Goal: Transaction & Acquisition: Purchase product/service

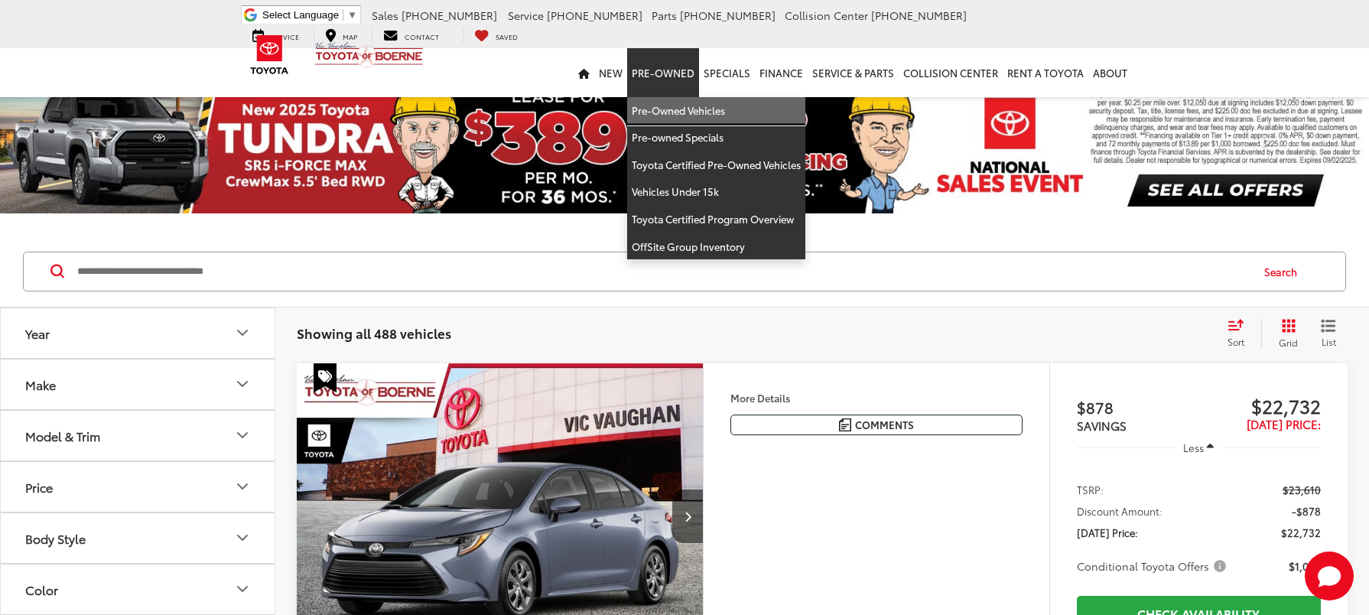
click at [627, 97] on link "Pre-Owned Vehicles" at bounding box center [716, 111] width 178 height 28
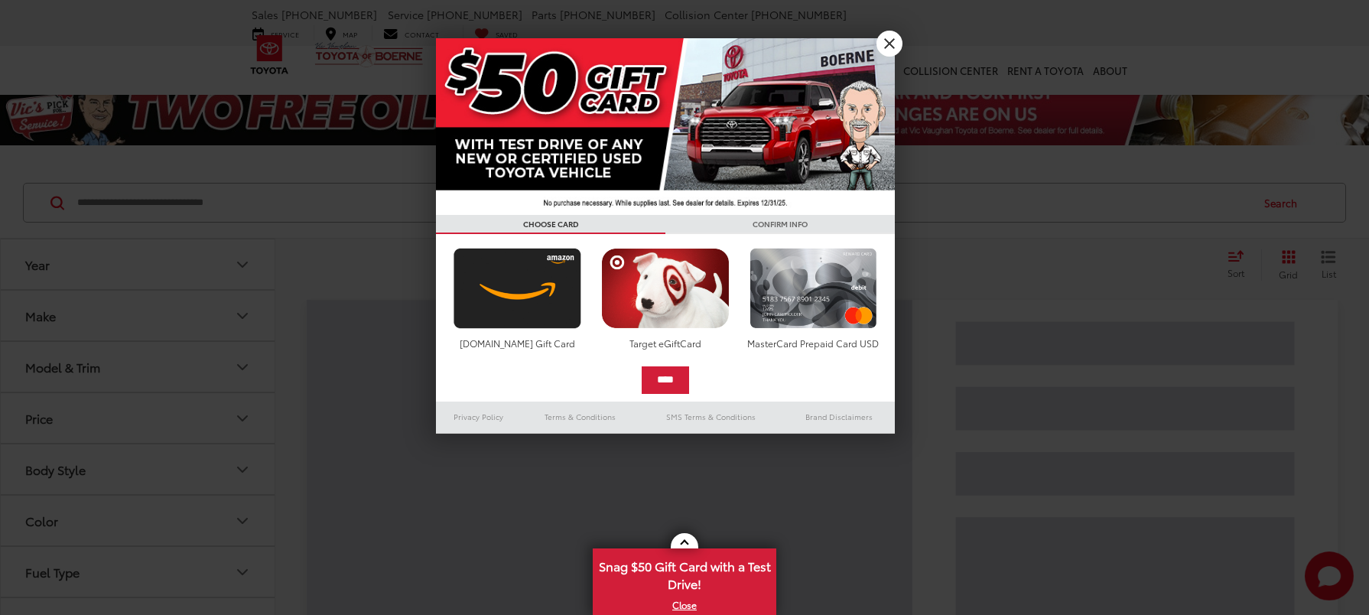
click at [408, 180] on div at bounding box center [684, 307] width 1369 height 615
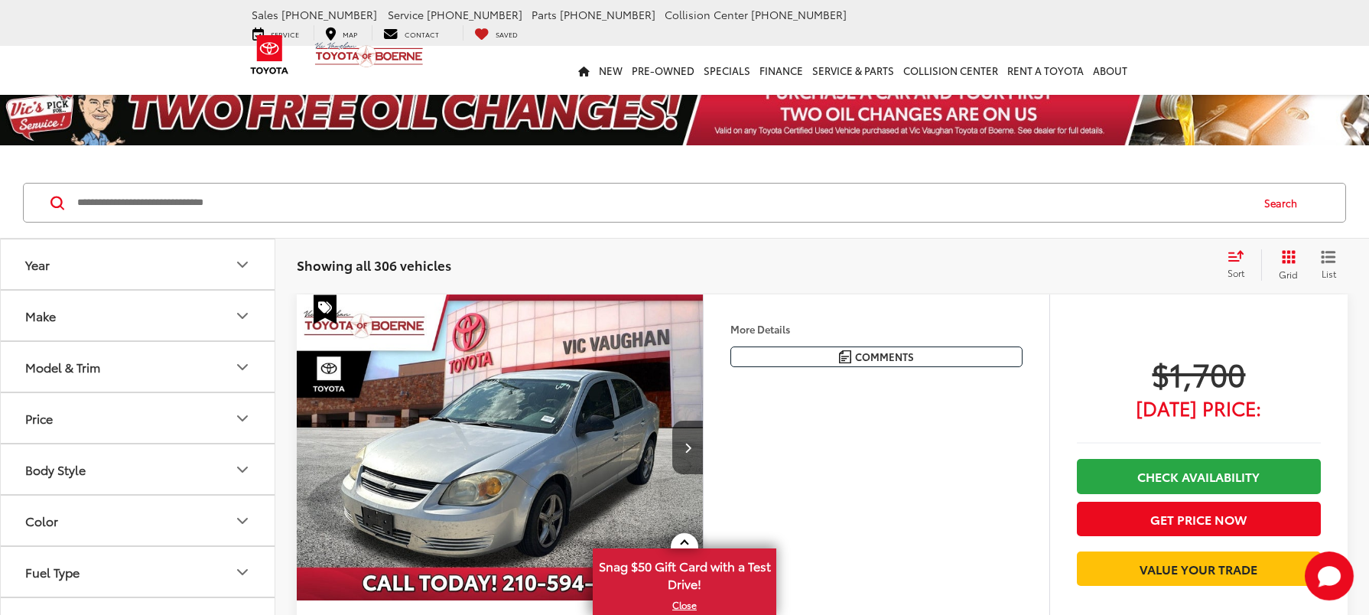
click at [408, 184] on input "Search by Make, Model, or Keyword" at bounding box center [663, 202] width 1174 height 37
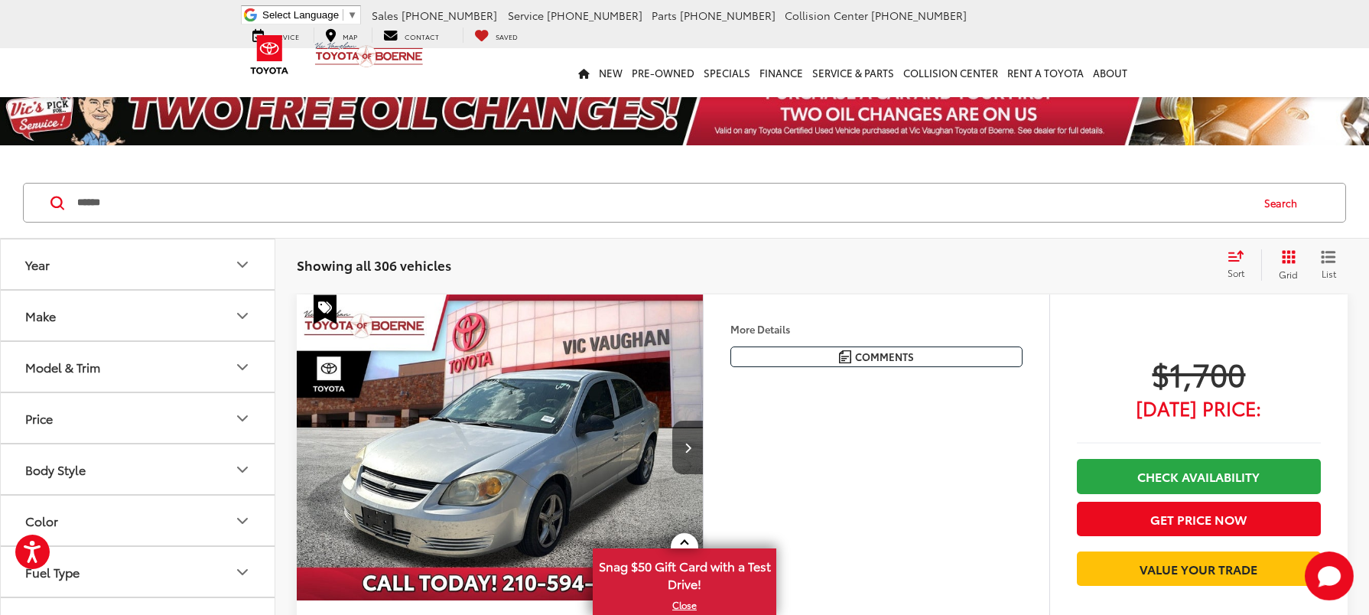
type input "******"
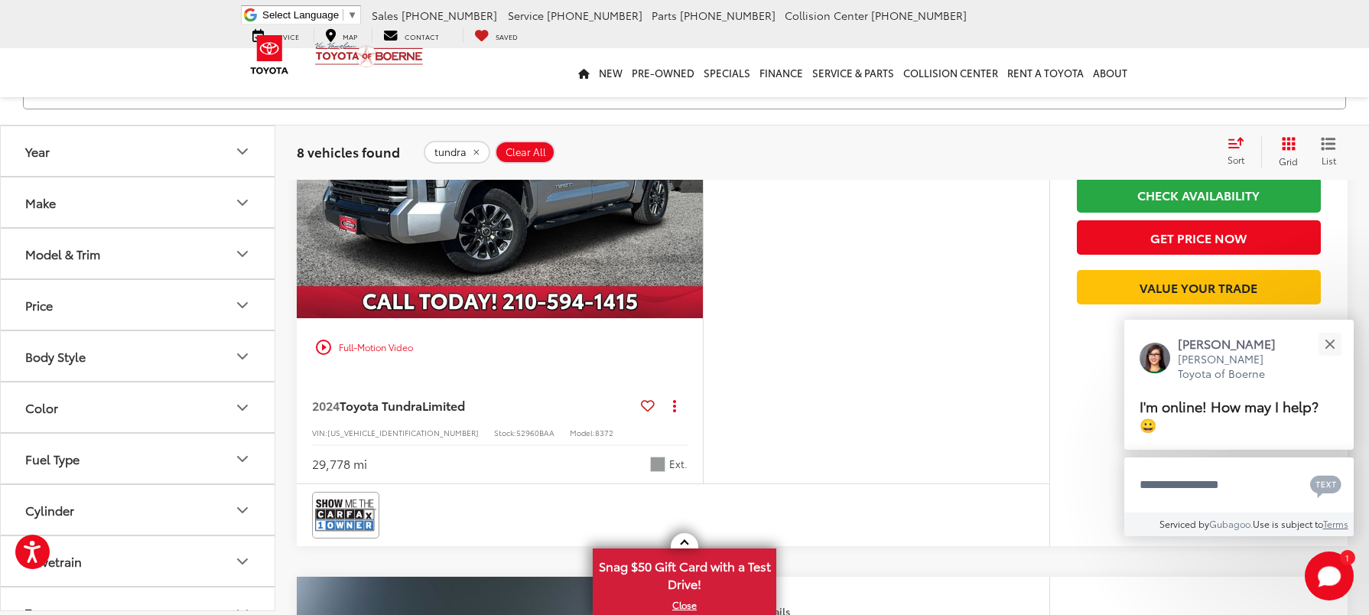
scroll to position [2906, 0]
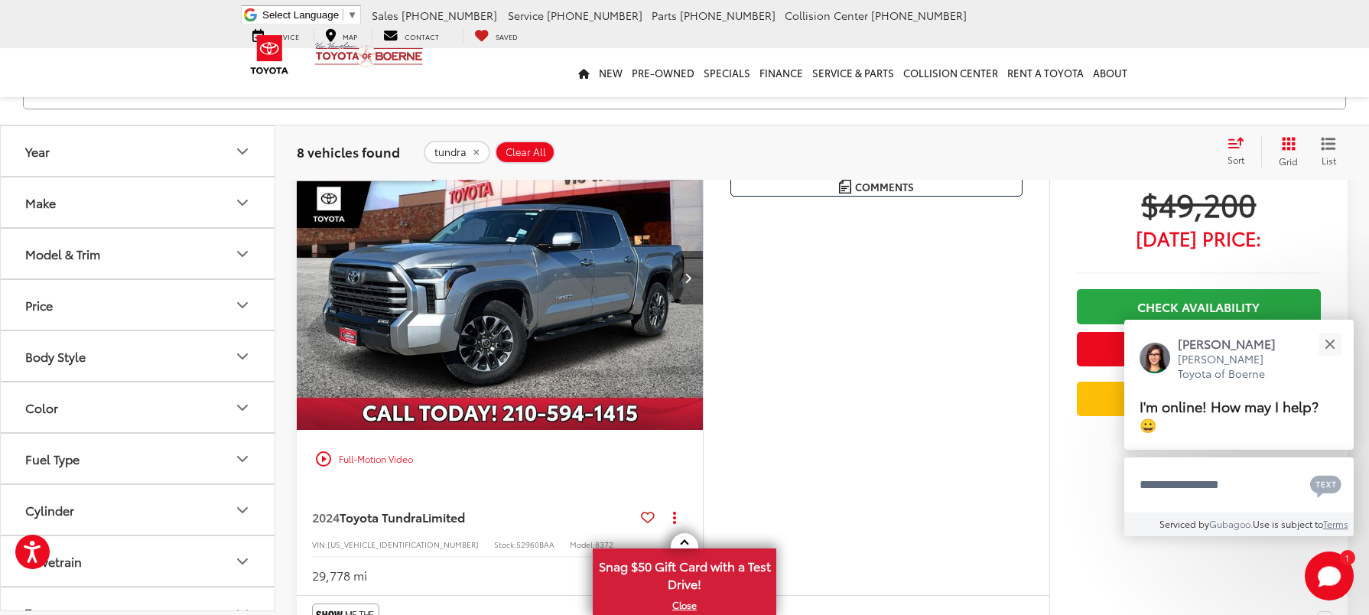
click at [697, 251] on button "Next image" at bounding box center [687, 278] width 31 height 54
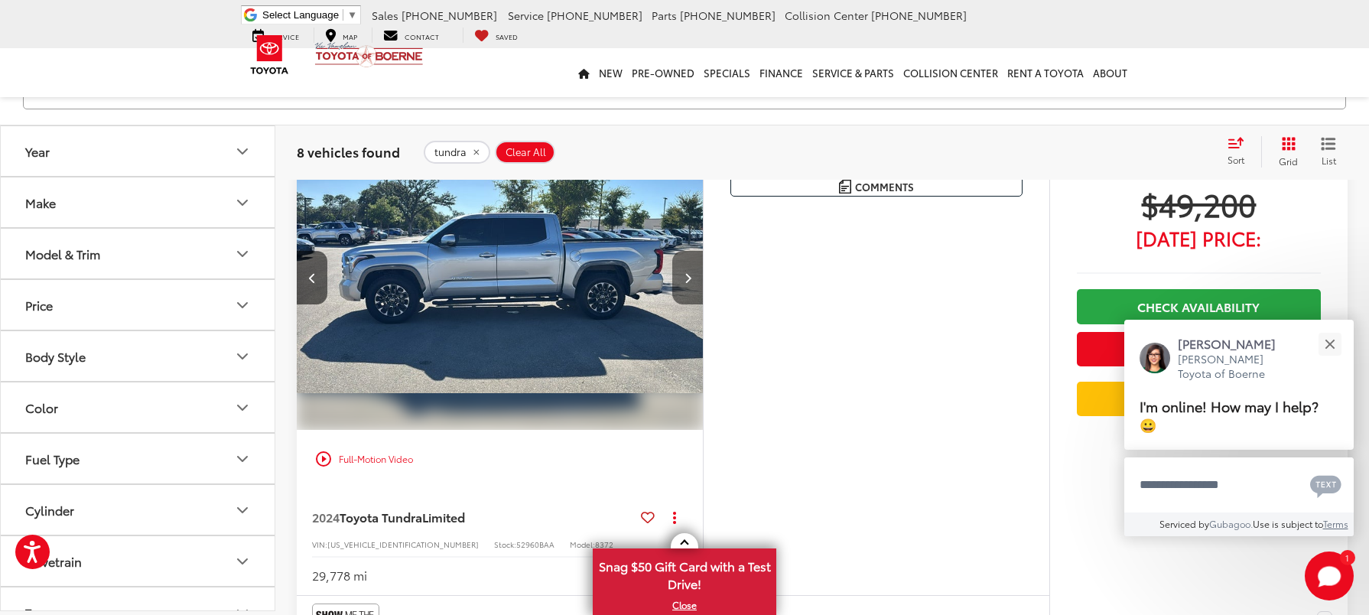
click at [693, 251] on button "Next image" at bounding box center [687, 278] width 31 height 54
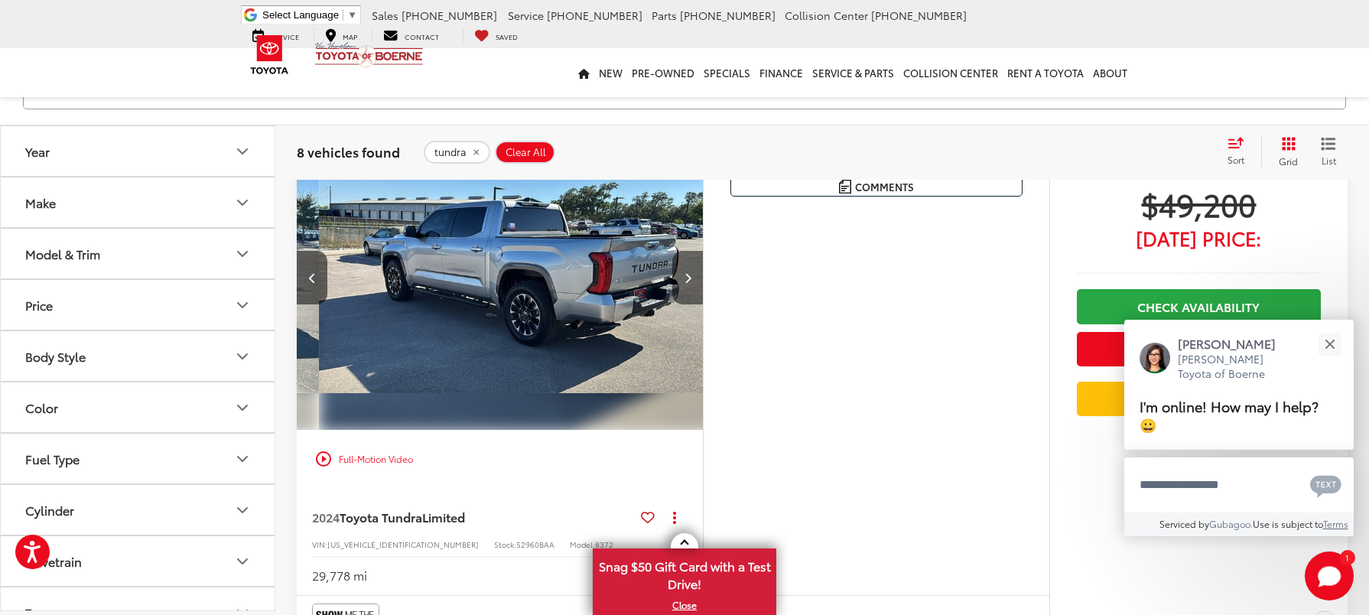
scroll to position [0, 817]
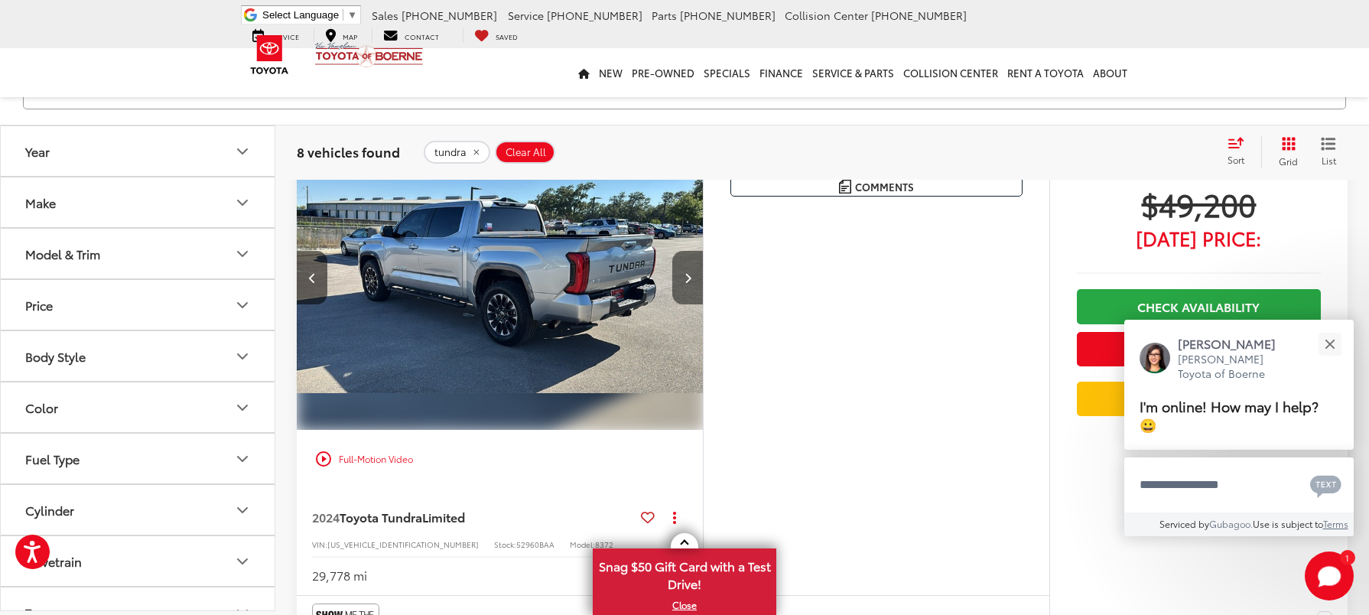
click at [693, 251] on button "Next image" at bounding box center [687, 278] width 31 height 54
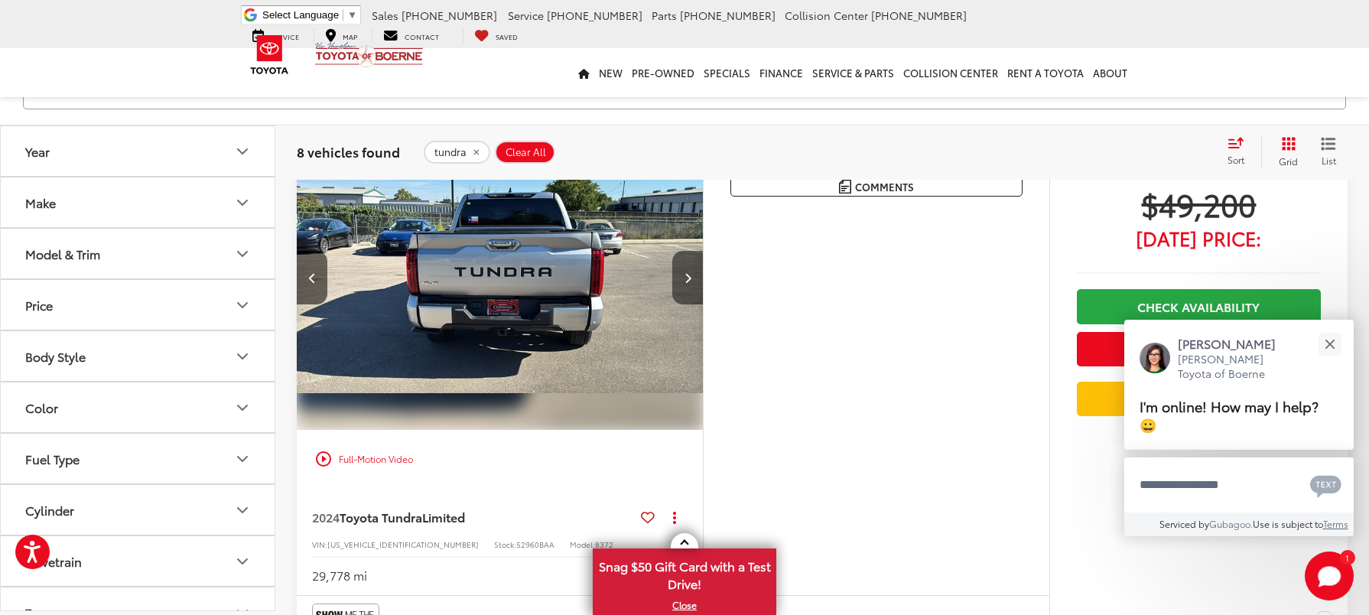
click at [693, 251] on button "Next image" at bounding box center [687, 278] width 31 height 54
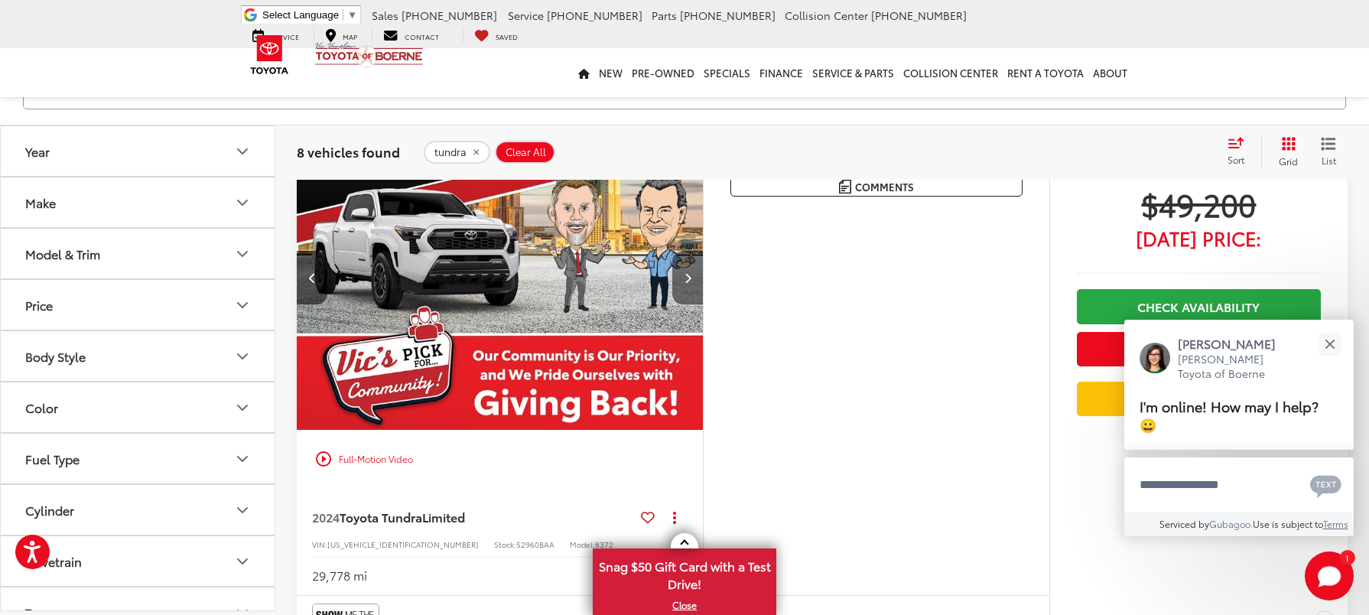
click at [693, 251] on button "Next image" at bounding box center [687, 278] width 31 height 54
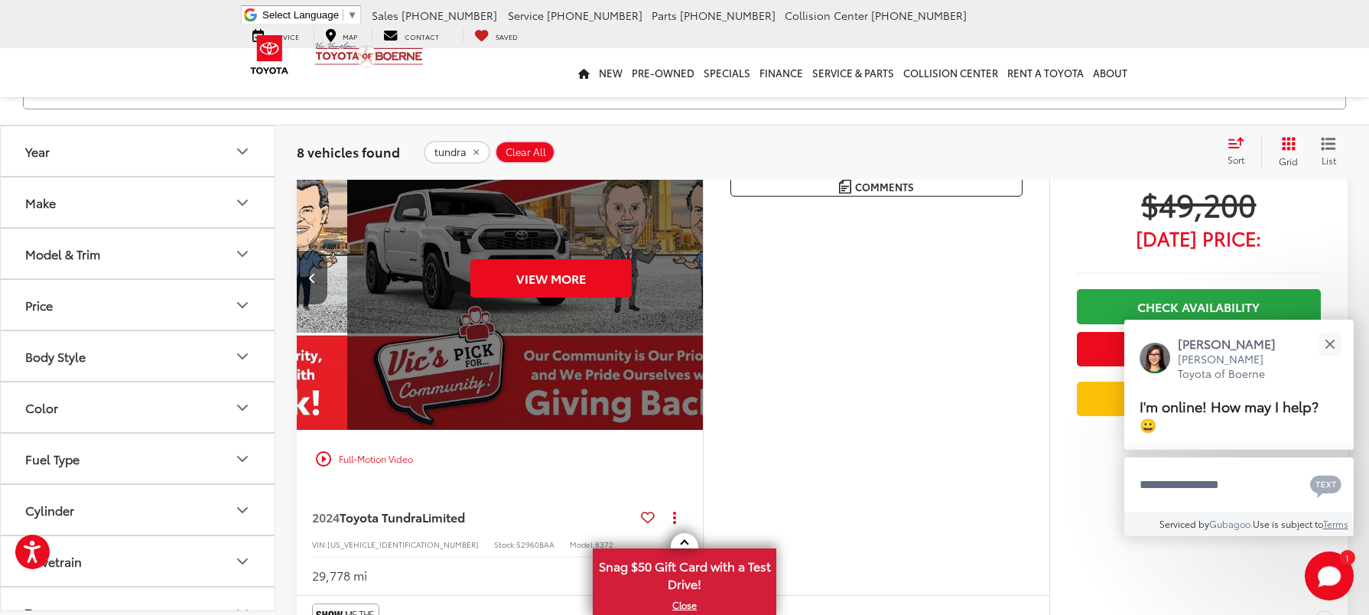
scroll to position [0, 2043]
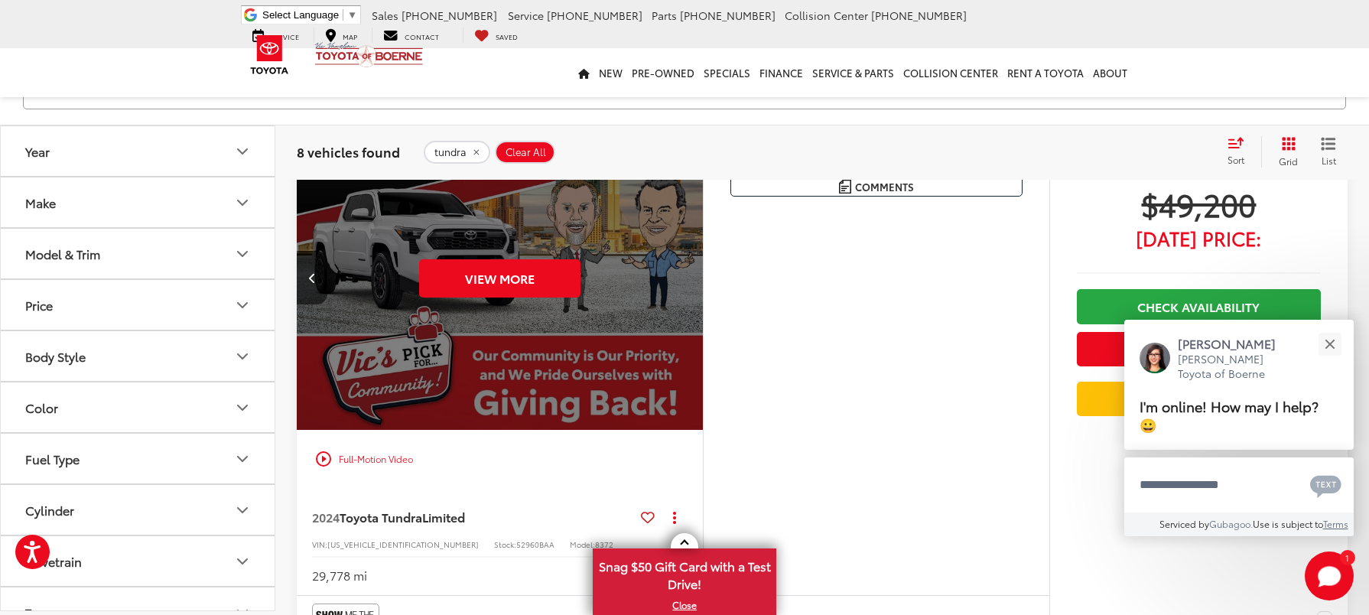
click at [693, 251] on div "View More" at bounding box center [500, 278] width 408 height 307
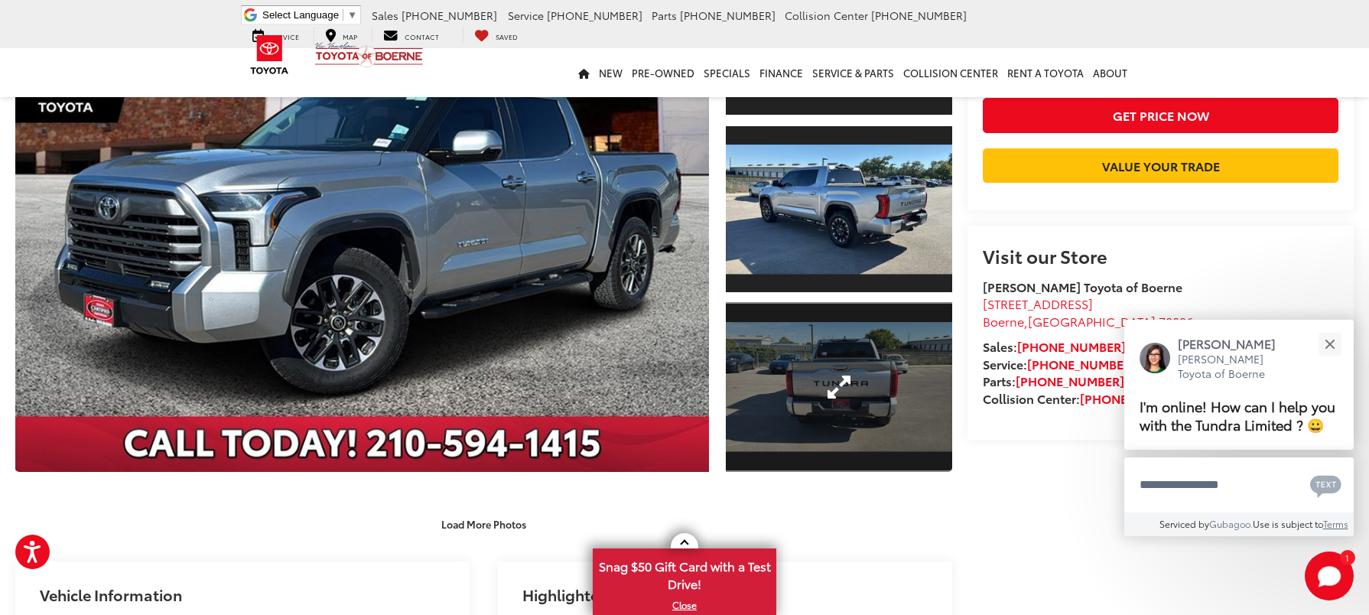
scroll to position [306, 0]
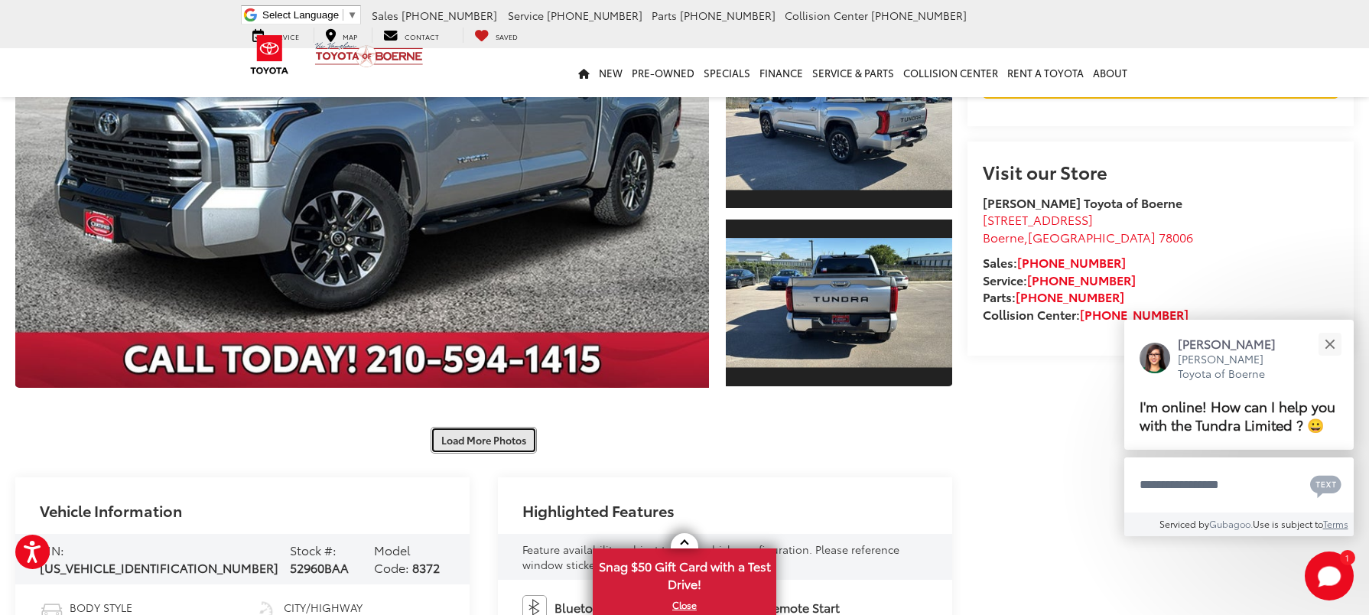
click at [498, 427] on button "Load More Photos" at bounding box center [484, 440] width 106 height 27
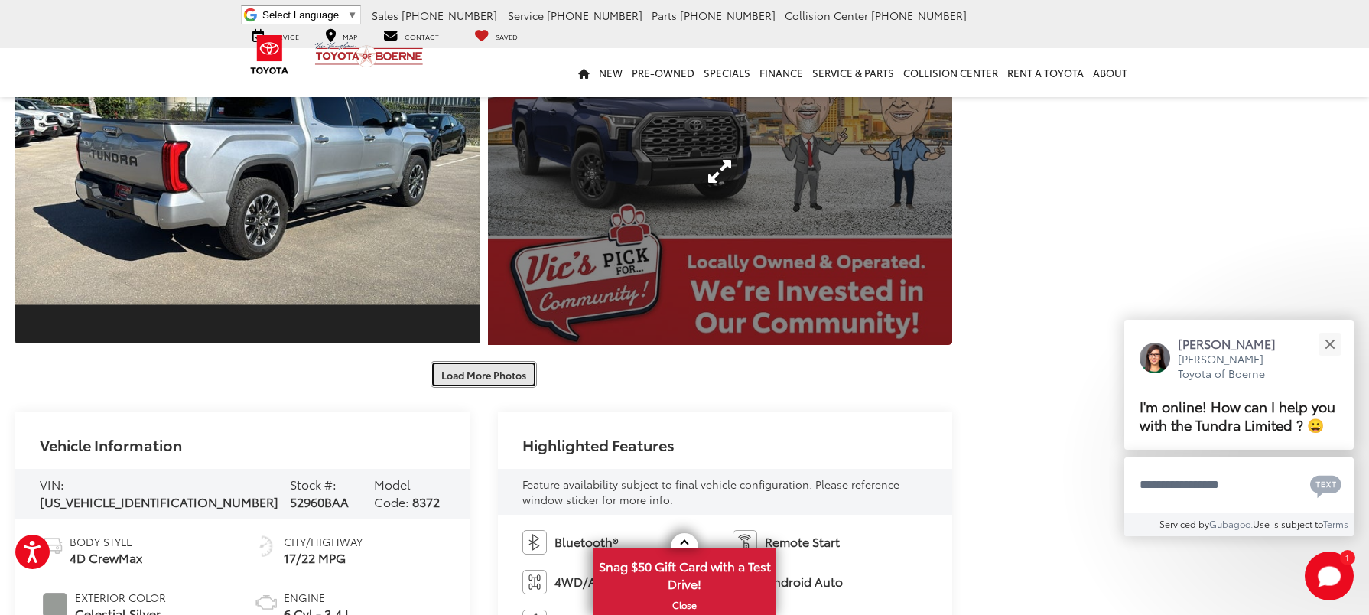
scroll to position [1071, 0]
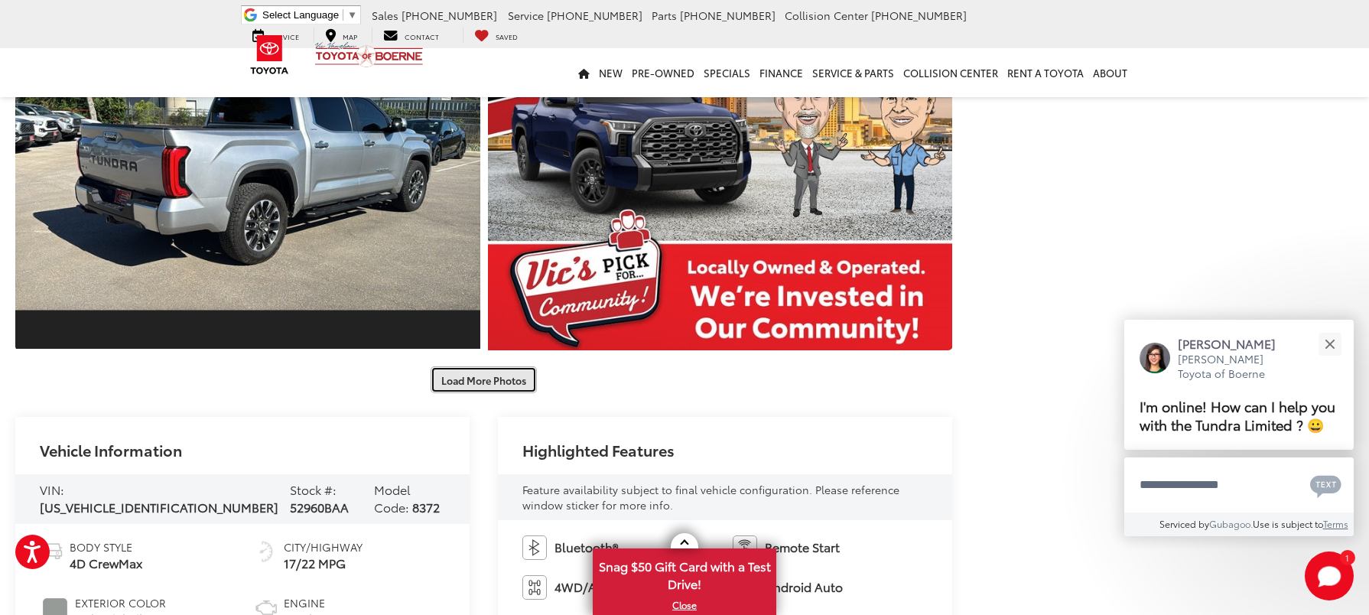
click at [470, 366] on button "Load More Photos" at bounding box center [484, 379] width 106 height 27
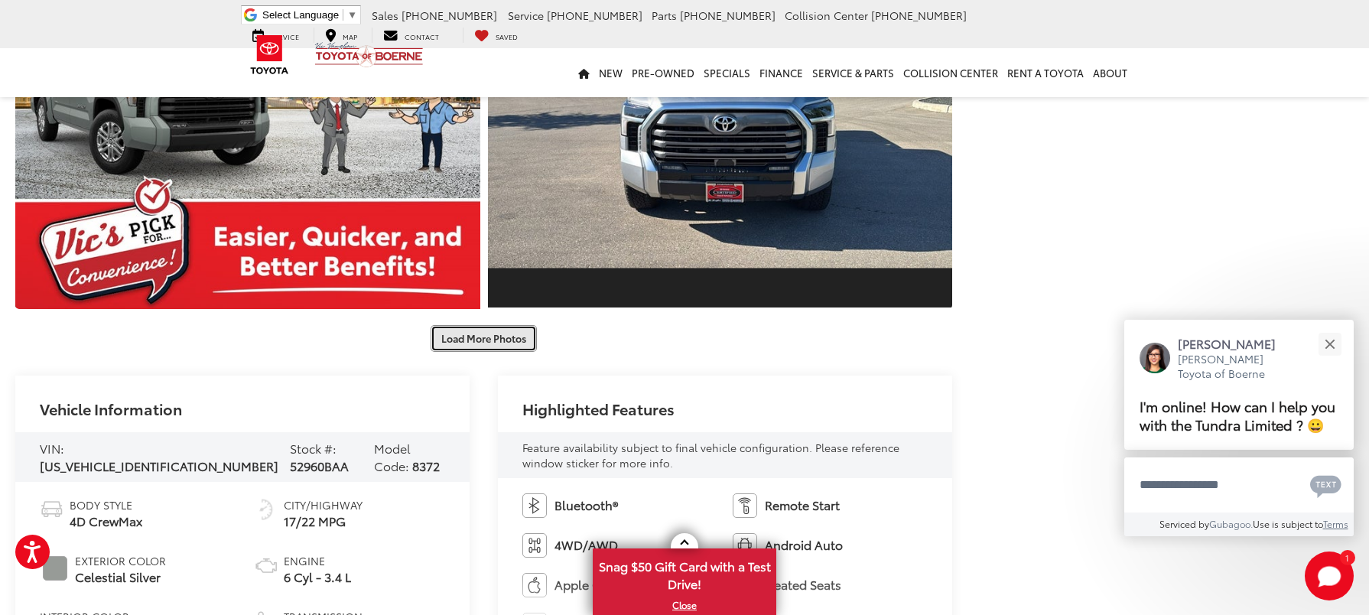
scroll to position [1835, 0]
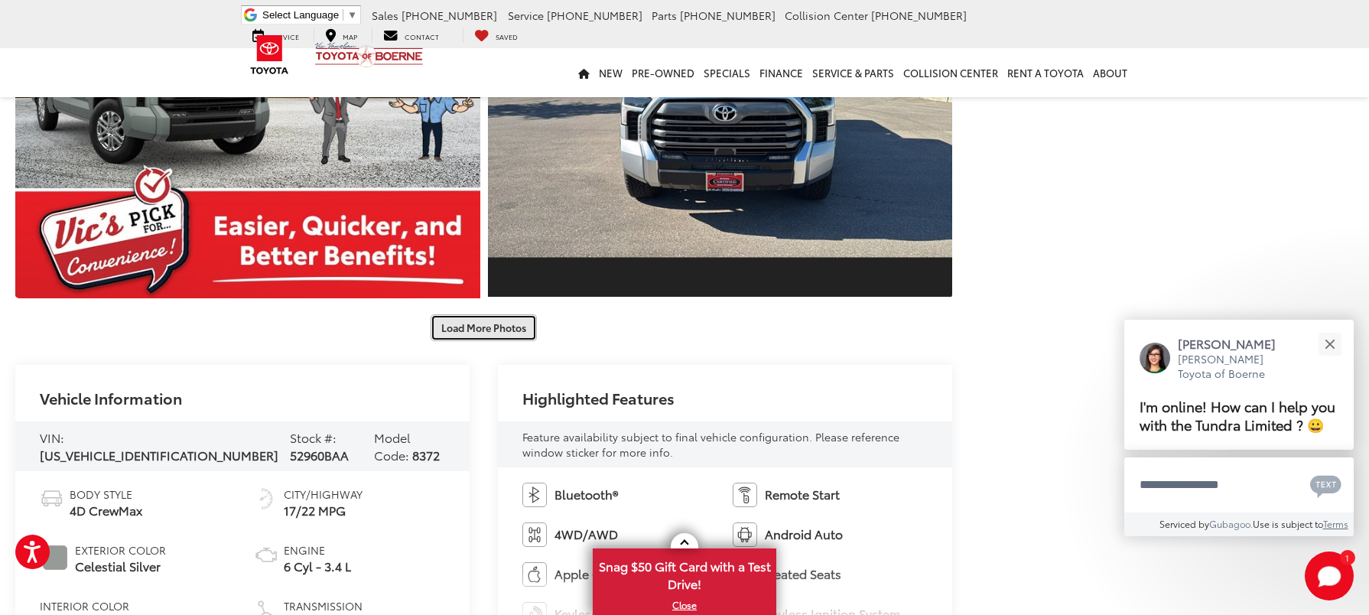
click at [500, 314] on button "Load More Photos" at bounding box center [484, 327] width 106 height 27
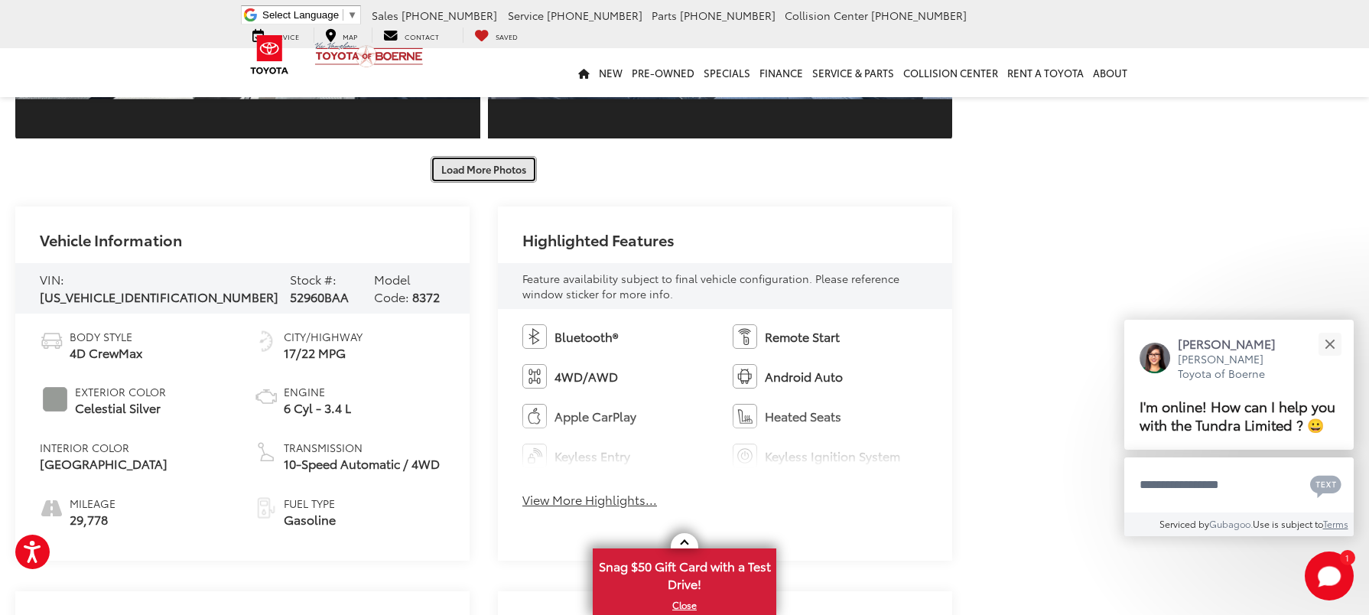
scroll to position [2677, 0]
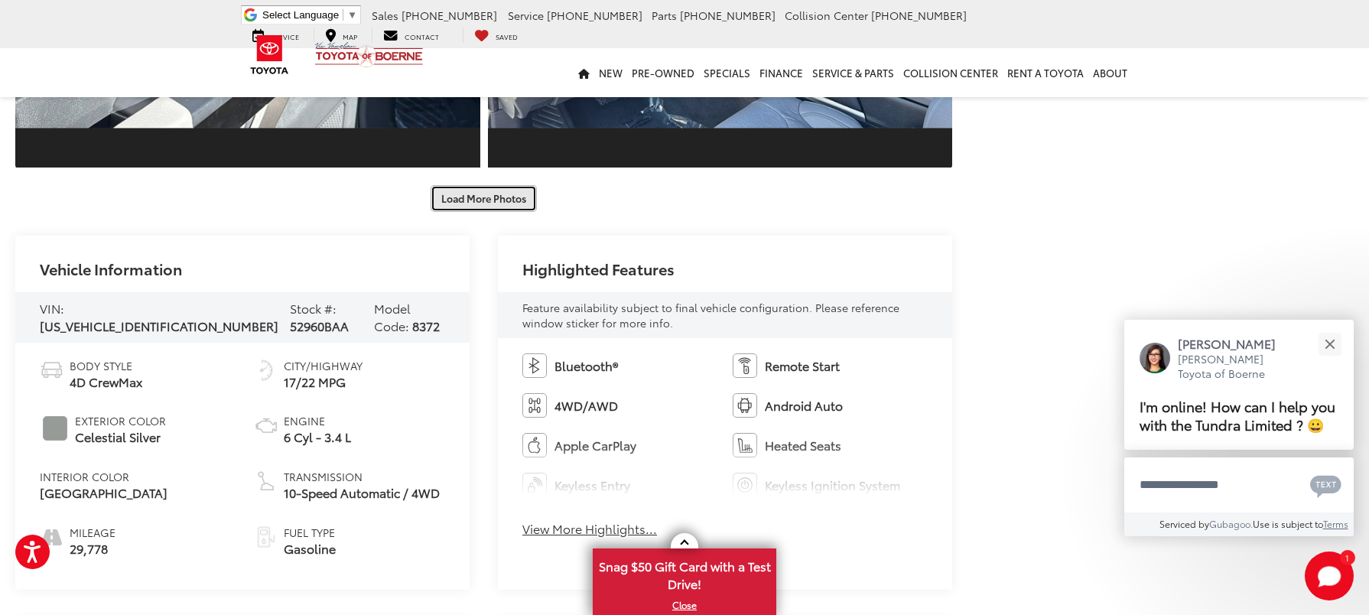
click at [495, 185] on button "Load More Photos" at bounding box center [484, 198] width 106 height 27
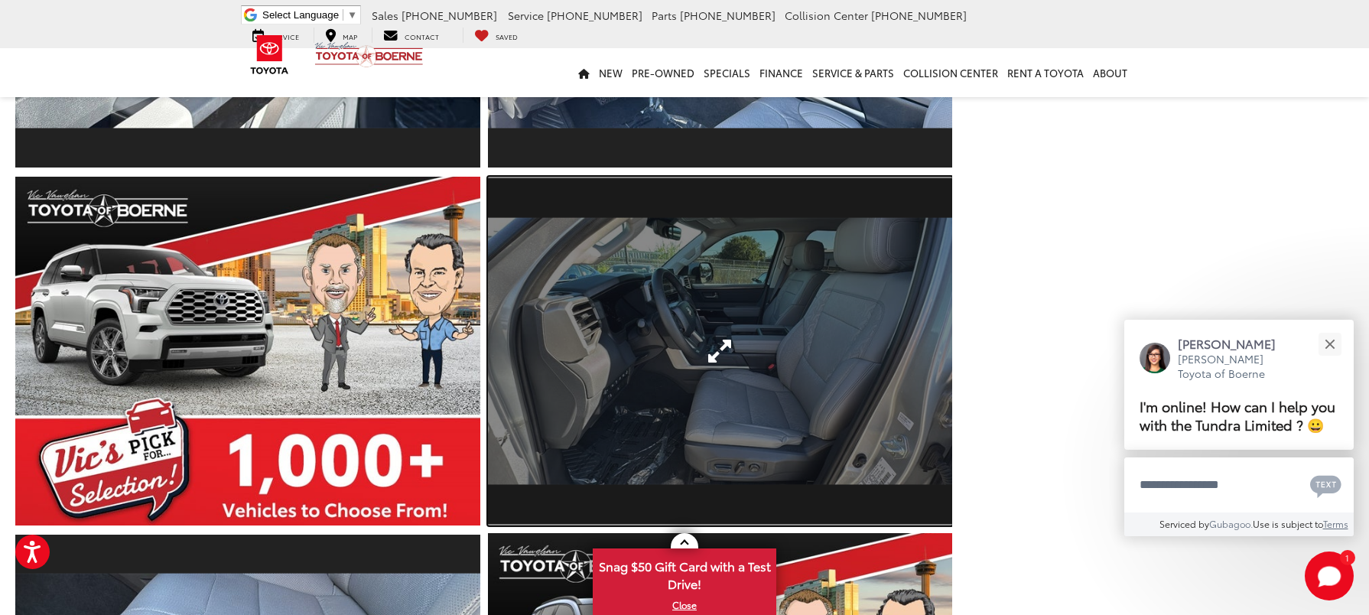
click at [774, 392] on link "Expand Photo 17" at bounding box center [720, 351] width 465 height 349
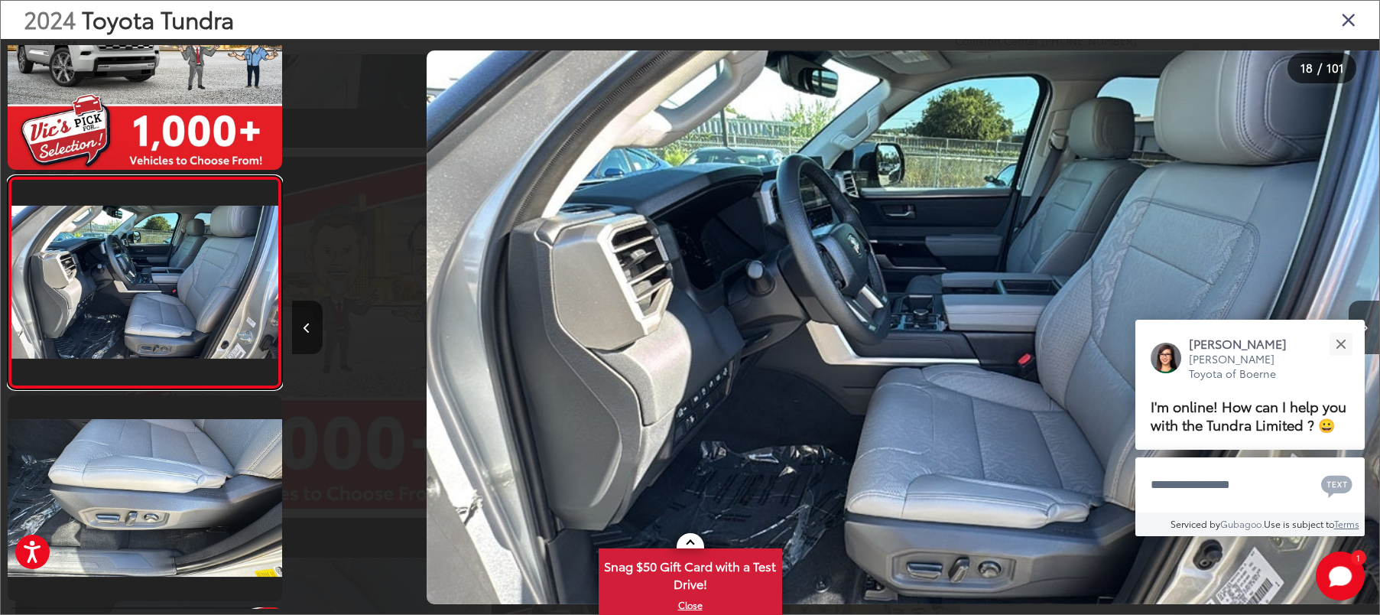
scroll to position [0, 18492]
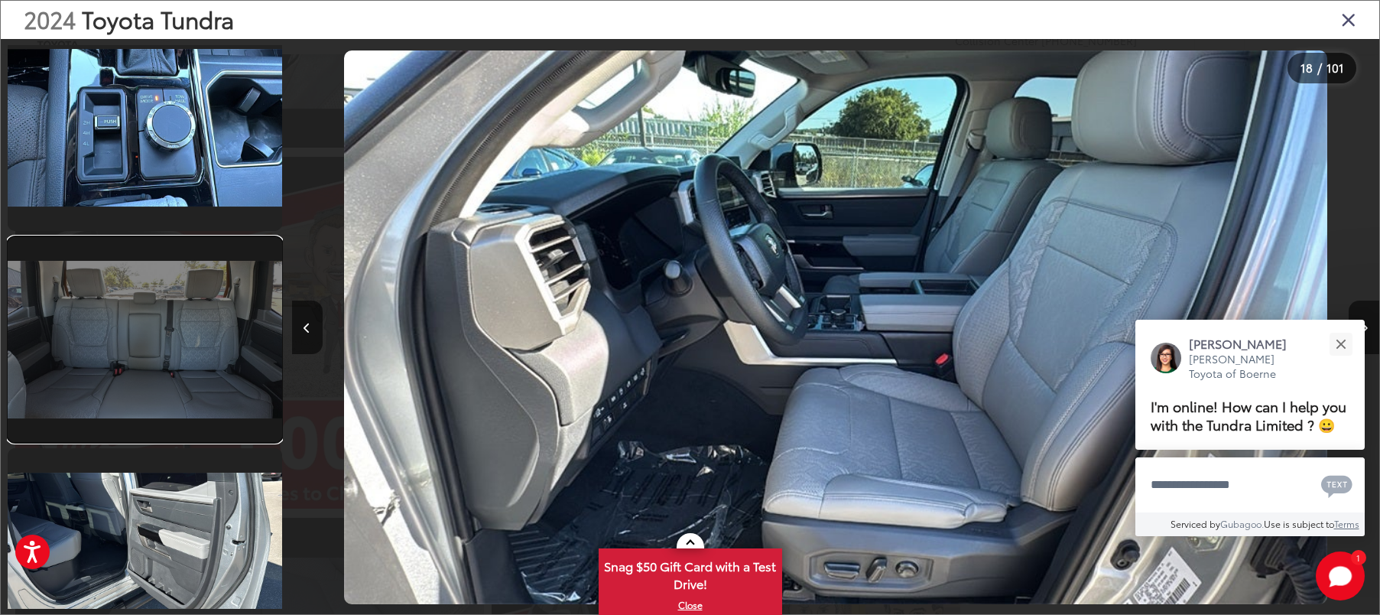
click at [203, 281] on link at bounding box center [145, 340] width 275 height 206
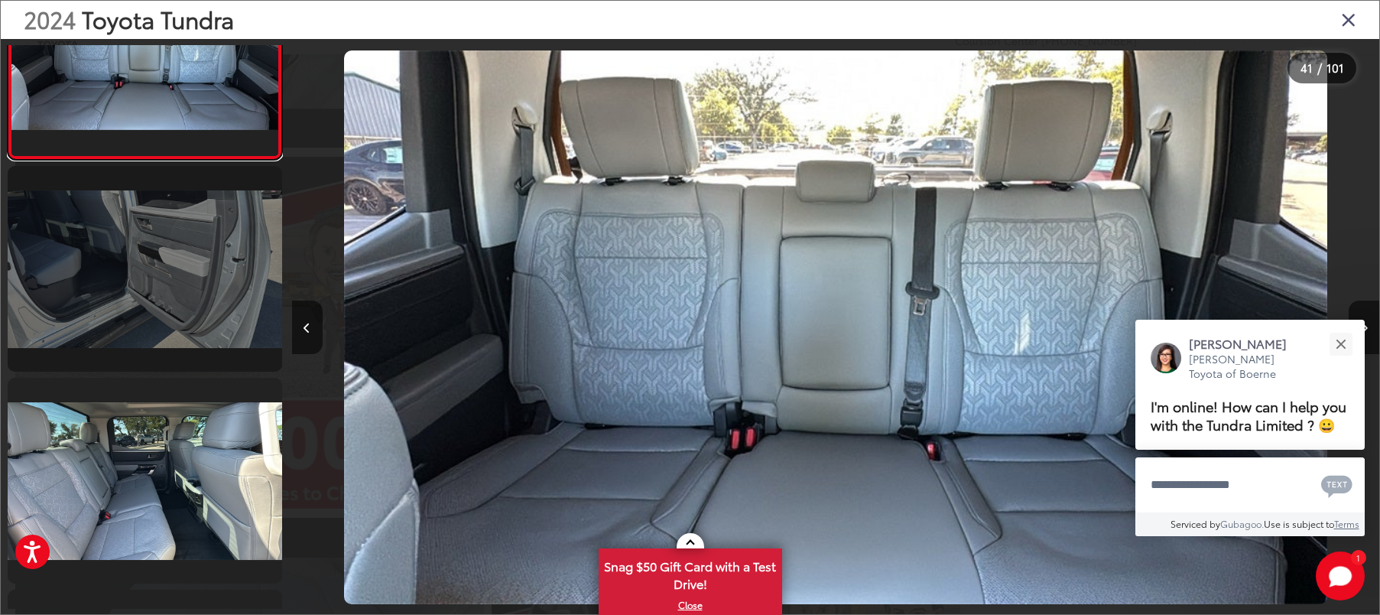
scroll to position [8571, 0]
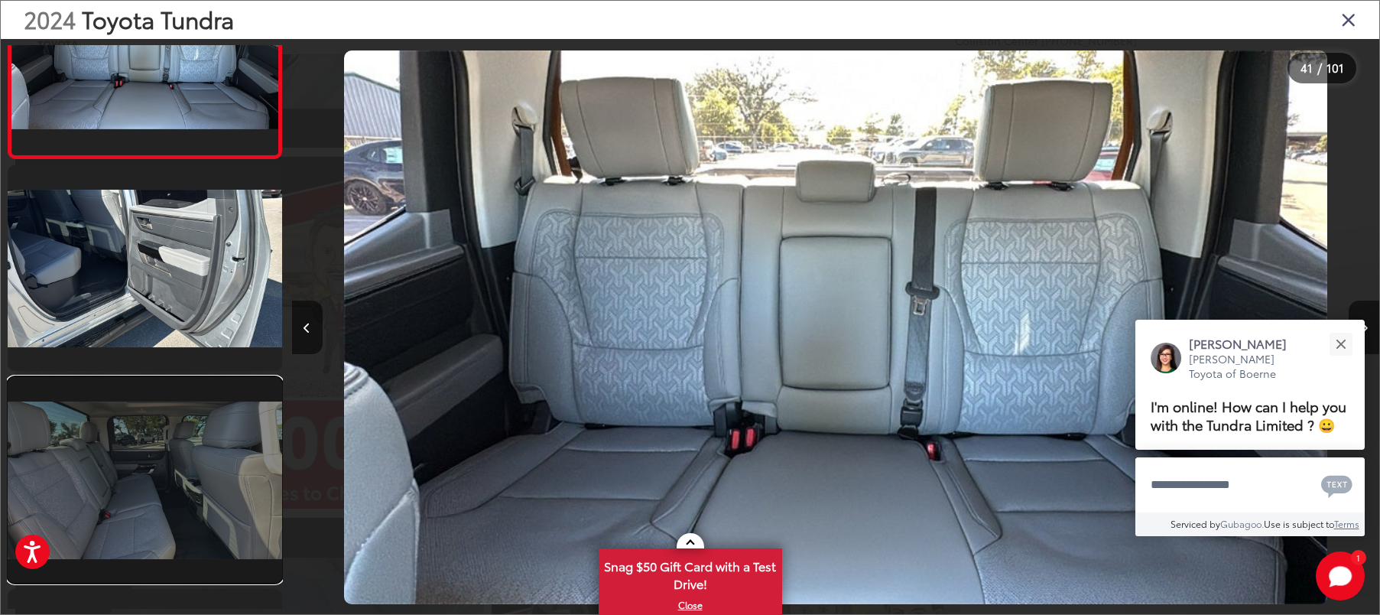
click at [265, 403] on link at bounding box center [145, 480] width 275 height 206
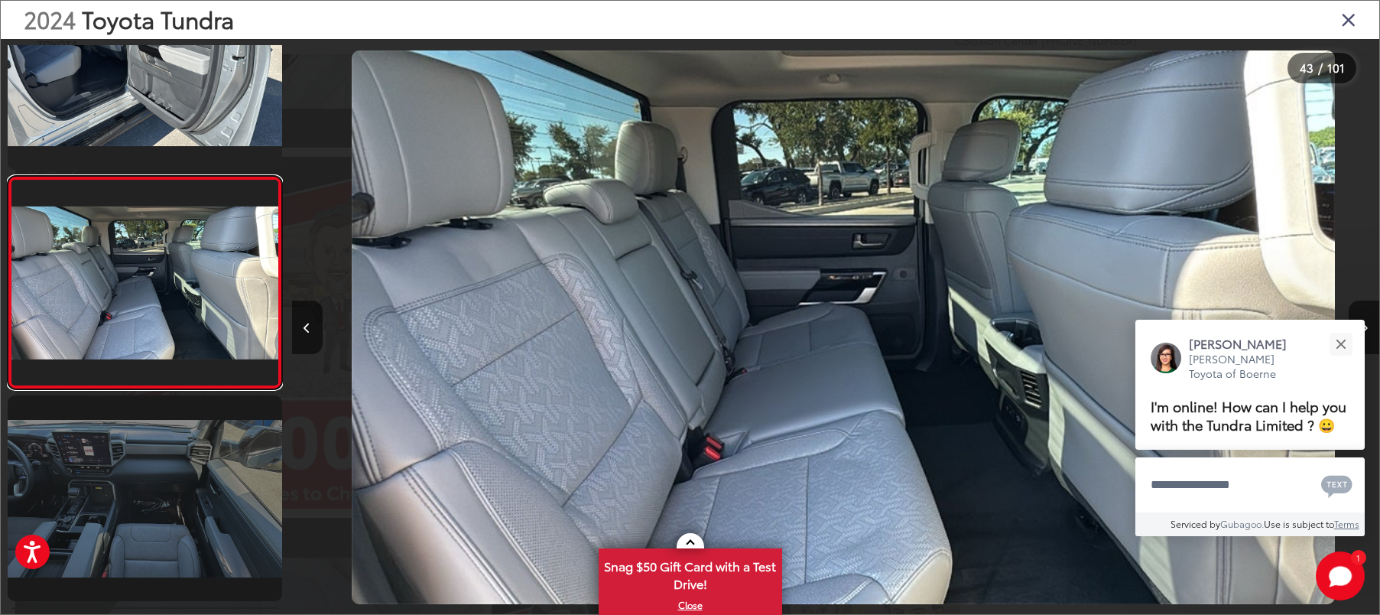
scroll to position [0, 45686]
